Goal: Task Accomplishment & Management: Complete application form

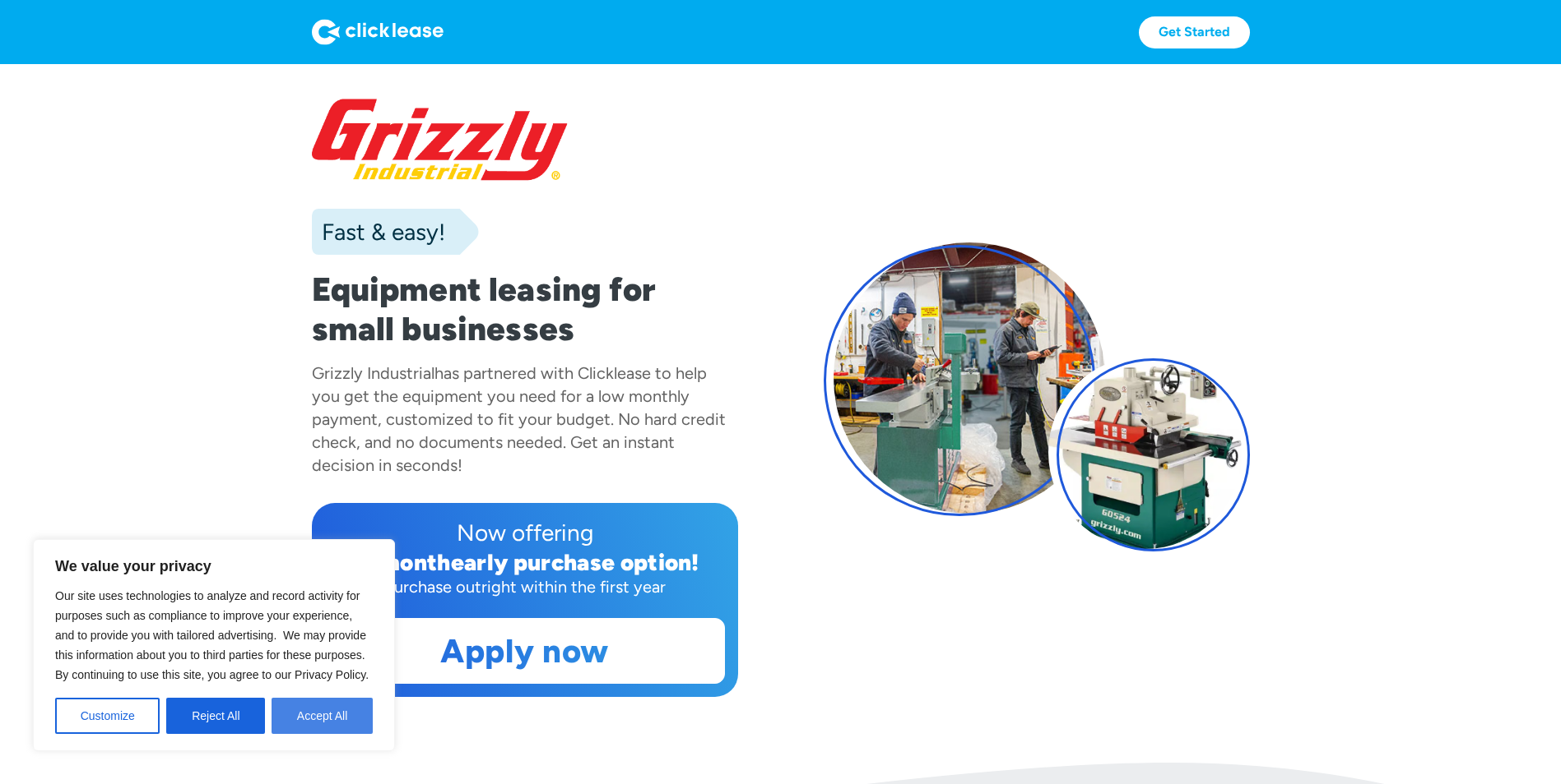
click at [300, 709] on button "Accept All" at bounding box center [322, 716] width 101 height 36
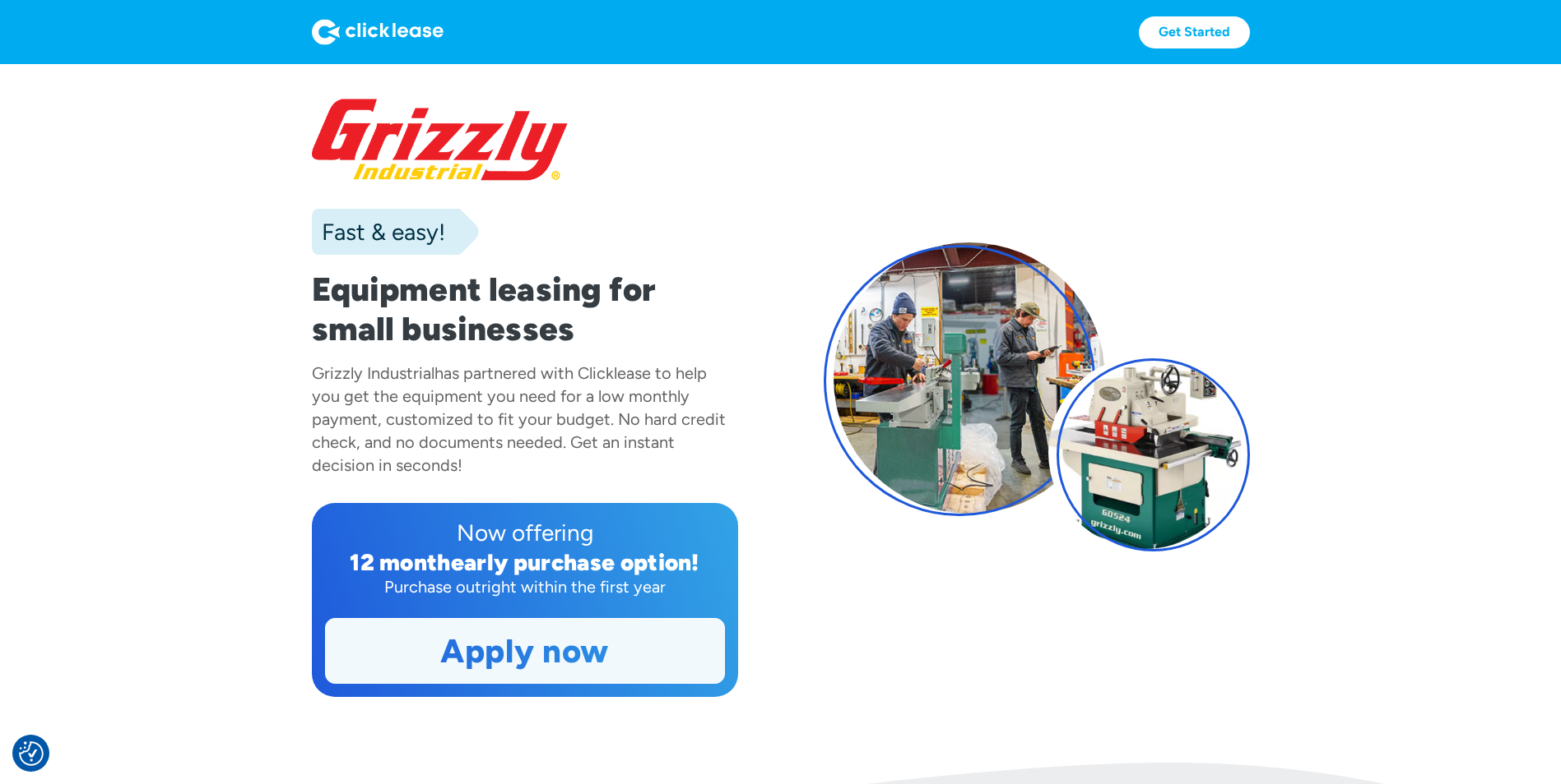
click at [527, 653] on link "Apply now" at bounding box center [525, 651] width 398 height 64
